Goal: Task Accomplishment & Management: Manage account settings

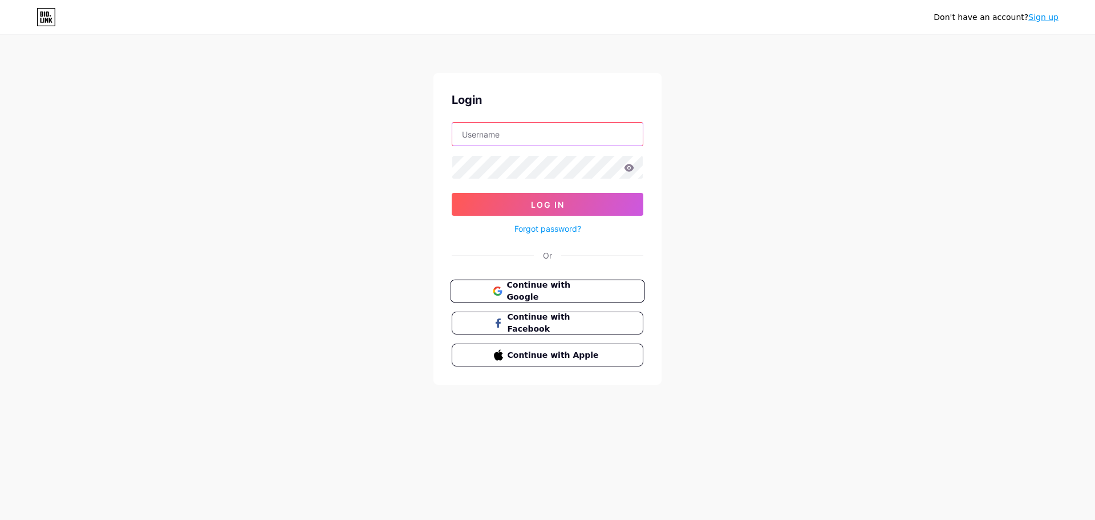
type input "[EMAIL_ADDRESS][DOMAIN_NAME]"
click at [547, 290] on span "Continue with Google" at bounding box center [554, 291] width 95 height 25
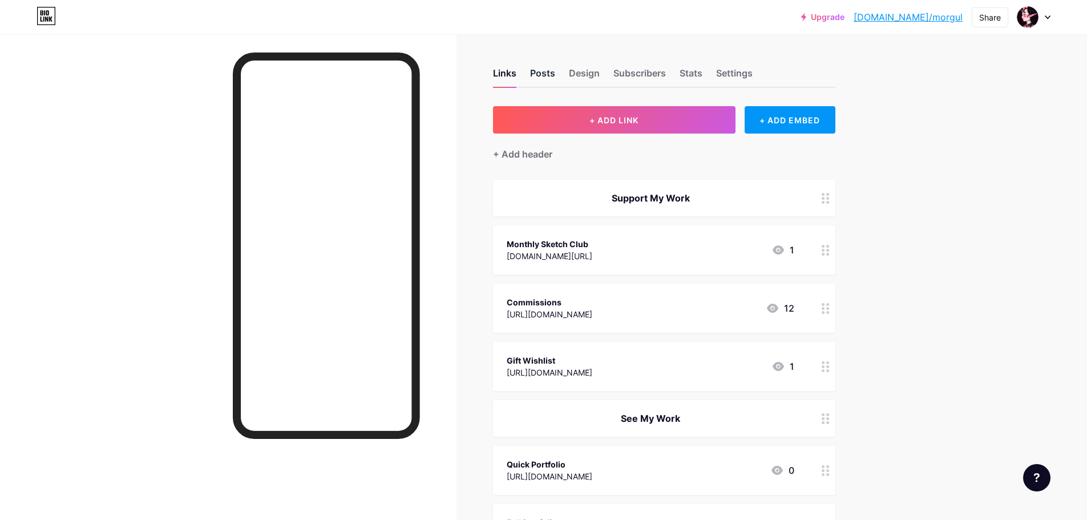
click at [549, 72] on div "Posts" at bounding box center [542, 76] width 25 height 21
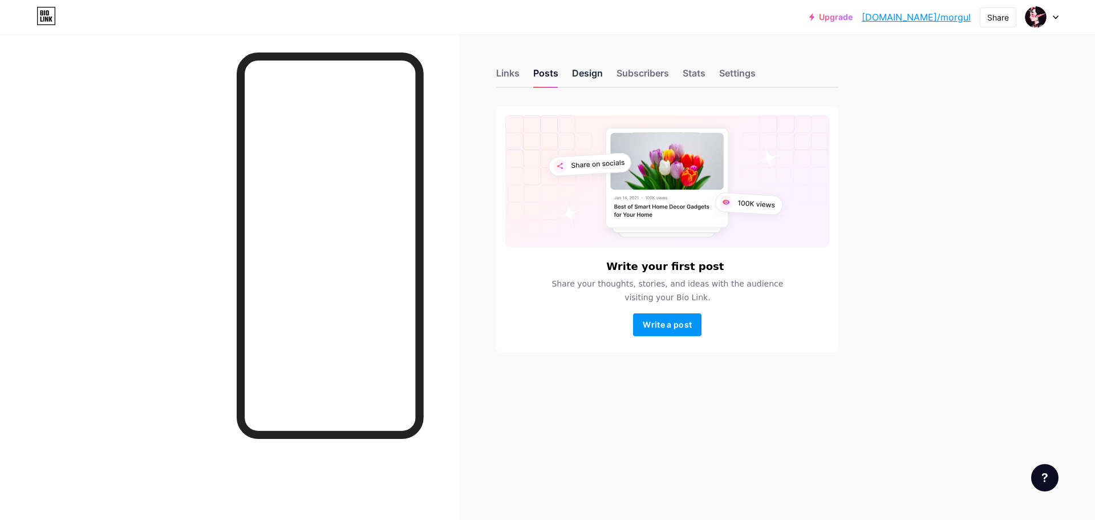
click at [584, 75] on div "Design" at bounding box center [587, 76] width 31 height 21
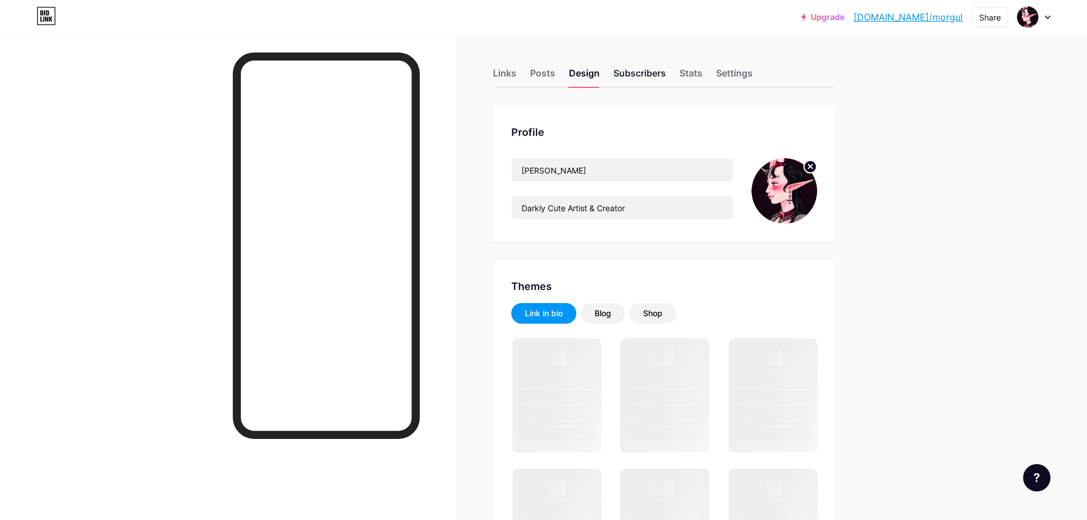
click at [618, 74] on div "Subscribers" at bounding box center [639, 76] width 52 height 21
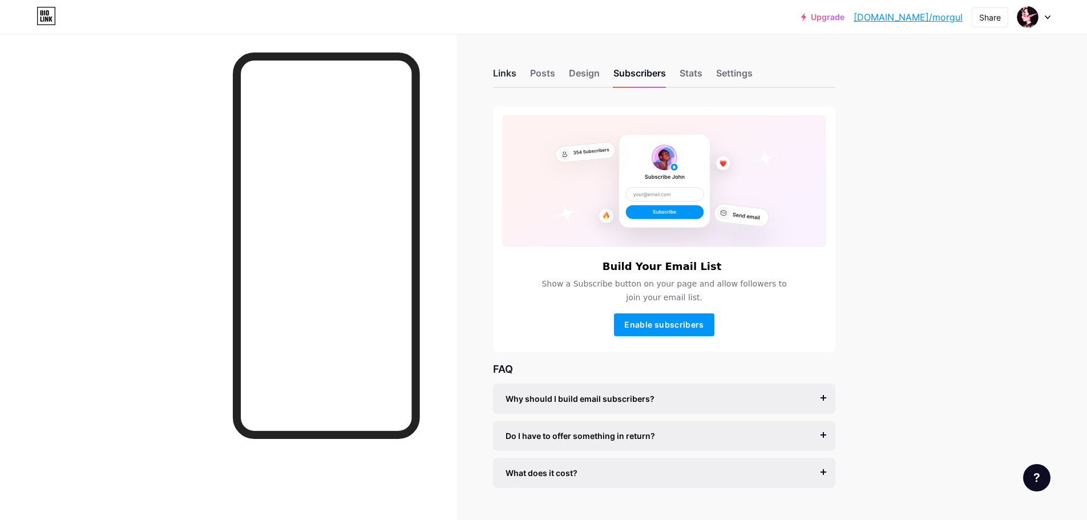
click at [500, 72] on div "Links" at bounding box center [504, 76] width 23 height 21
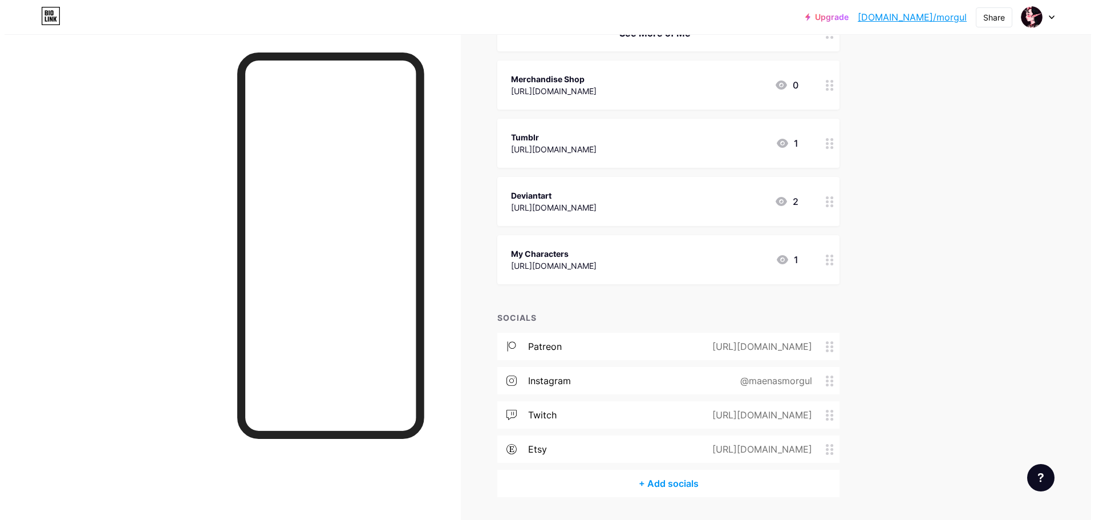
scroll to position [701, 0]
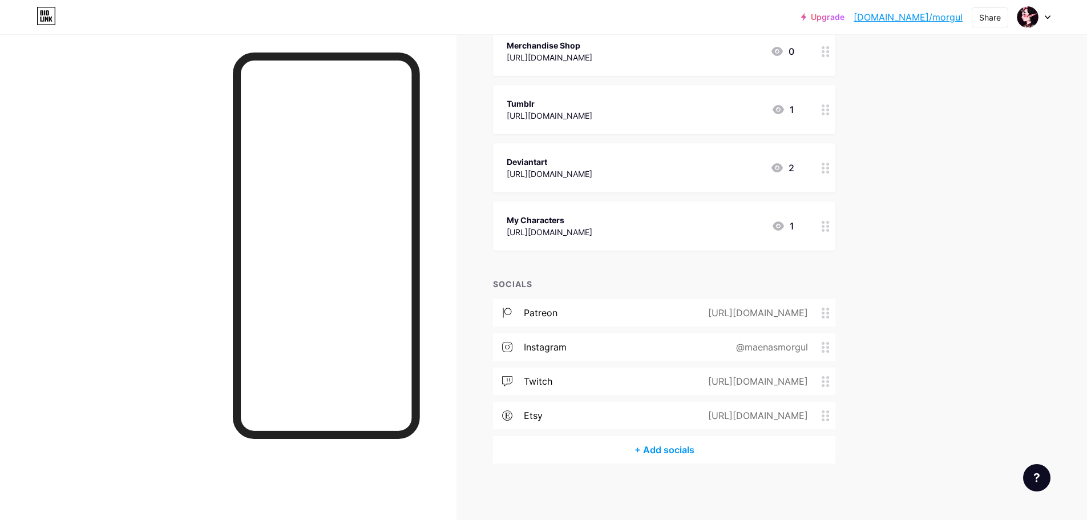
click at [658, 444] on div "+ Add socials" at bounding box center [664, 449] width 342 height 27
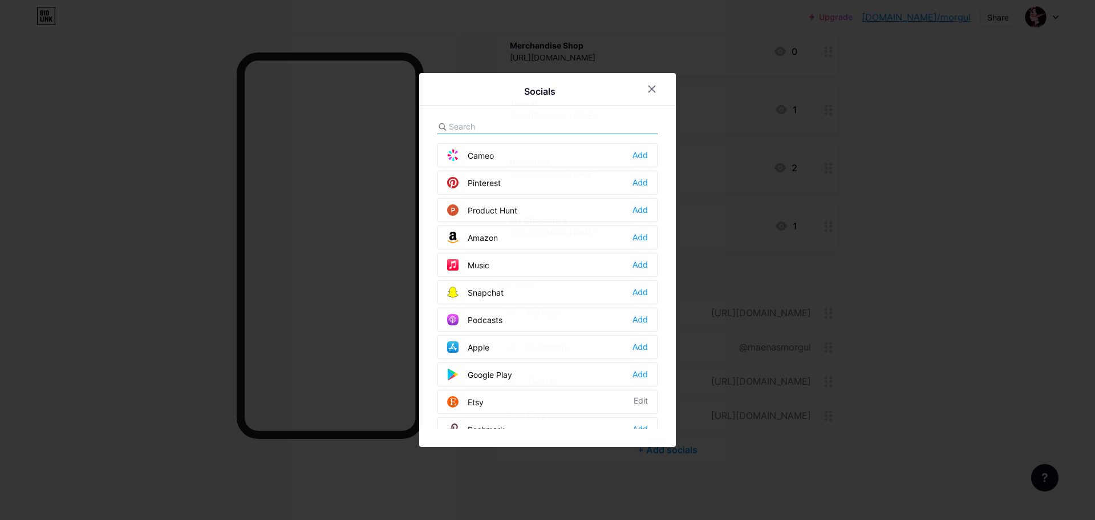
scroll to position [742, 0]
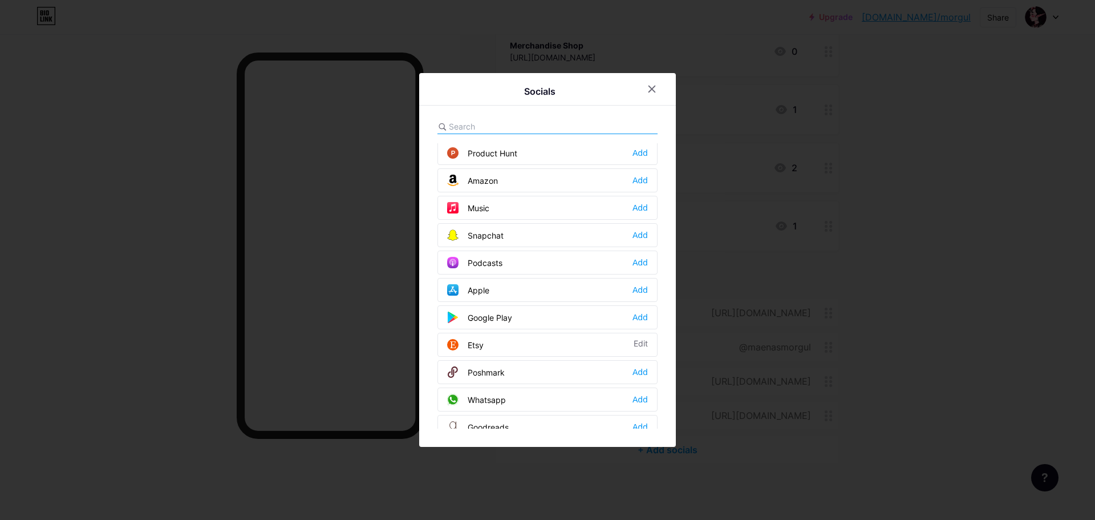
click at [498, 124] on input "text" at bounding box center [512, 126] width 126 height 12
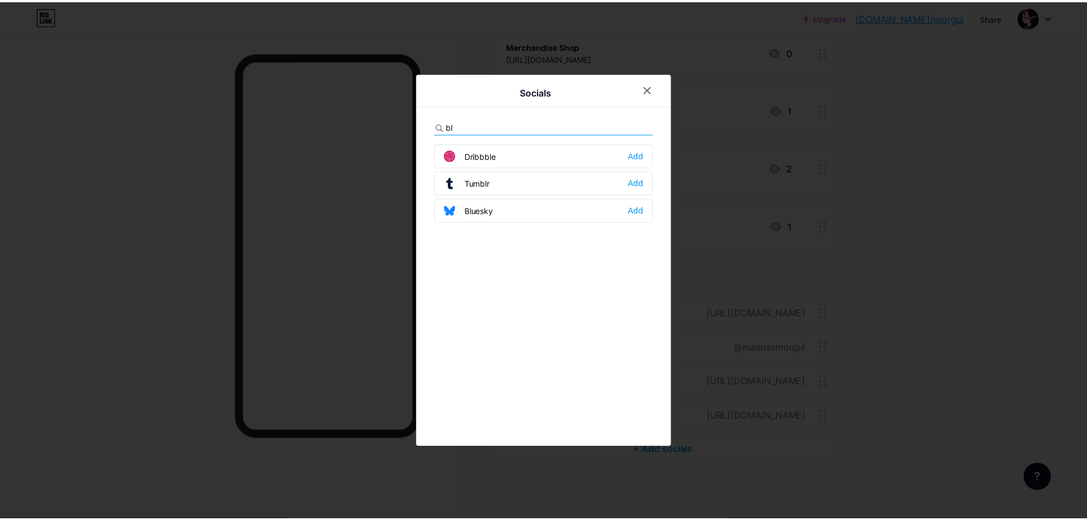
scroll to position [0, 0]
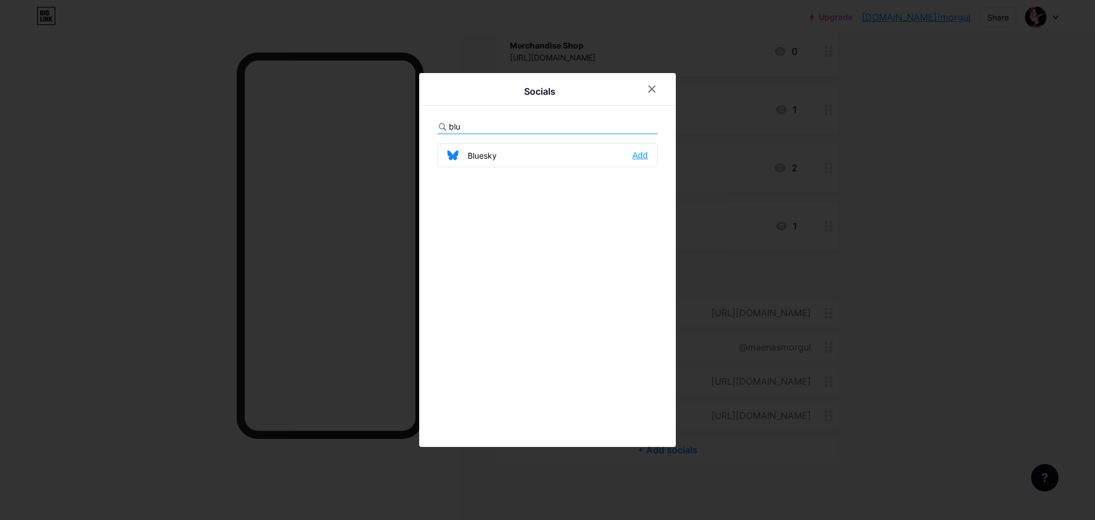
type input "blu"
click at [641, 157] on div "Add" at bounding box center [640, 154] width 15 height 11
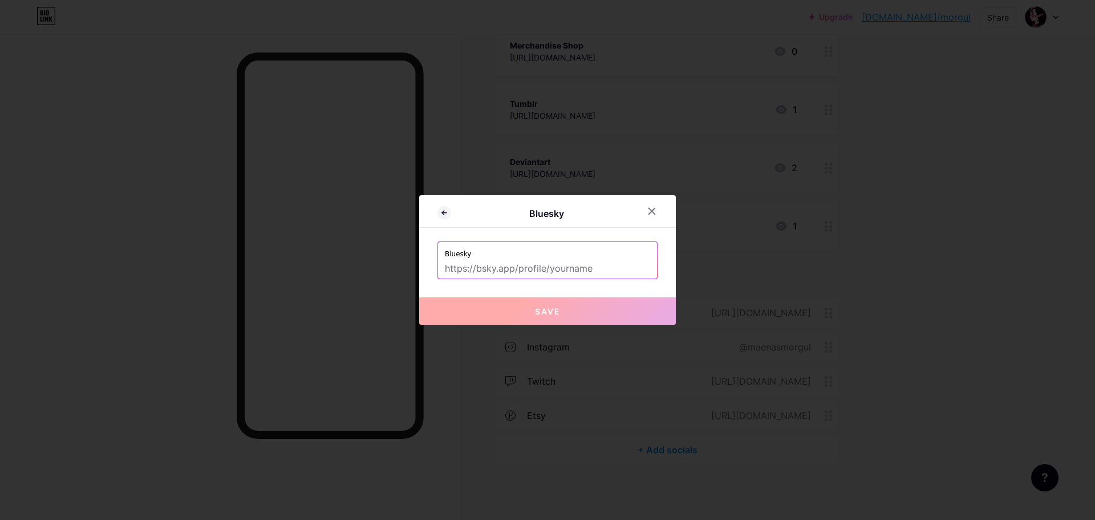
click at [596, 273] on input "text" at bounding box center [547, 268] width 205 height 19
click at [541, 272] on input "text" at bounding box center [547, 268] width 205 height 19
paste input "[URL][DOMAIN_NAME][DOMAIN_NAME]"
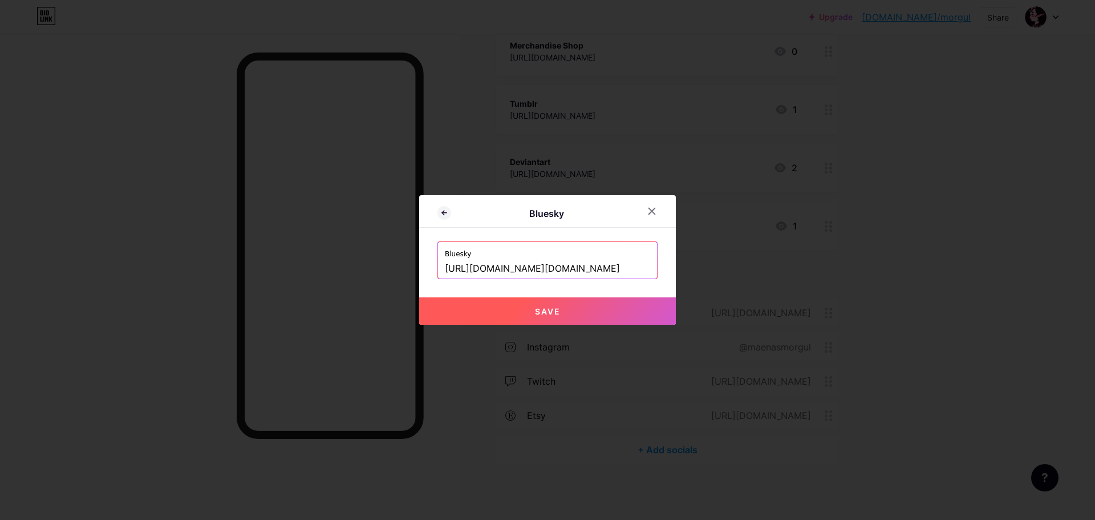
type input "[URL][DOMAIN_NAME][DOMAIN_NAME]"
click at [571, 313] on button "Save" at bounding box center [547, 310] width 257 height 27
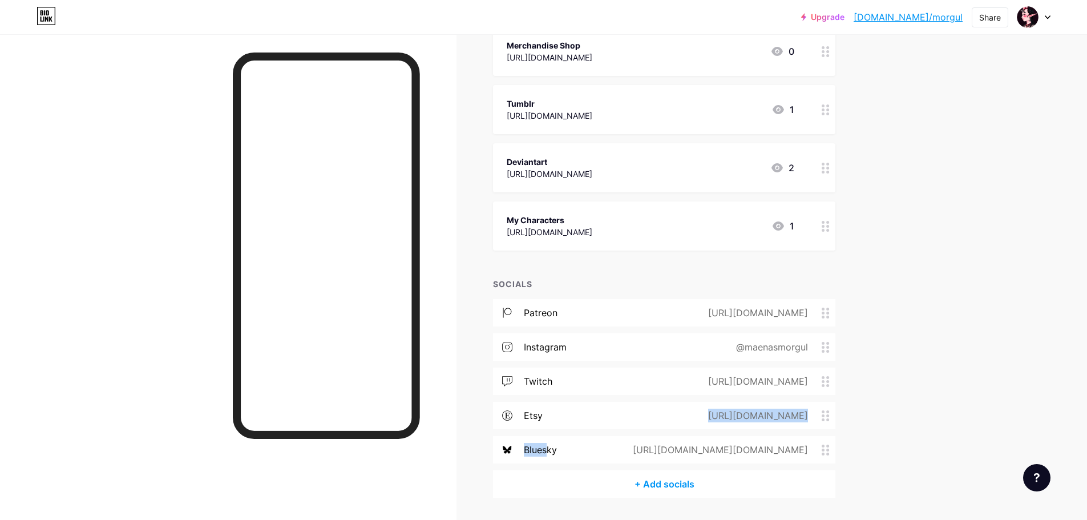
drag, startPoint x: 551, startPoint y: 450, endPoint x: 820, endPoint y: 434, distance: 269.8
click at [556, 408] on div "patreon [URL][DOMAIN_NAME] instagram @maenasmorgul twitch [URL][DOMAIN_NAME] et…" at bounding box center [664, 384] width 342 height 171
